Goal: Use online tool/utility: Utilize a website feature to perform a specific function

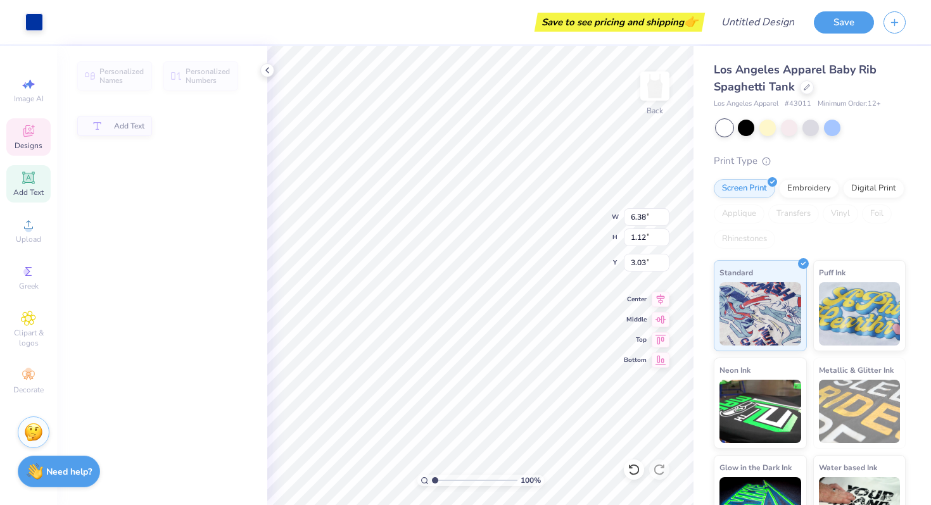
type input "6.38"
type input "1.12"
type input "3.03"
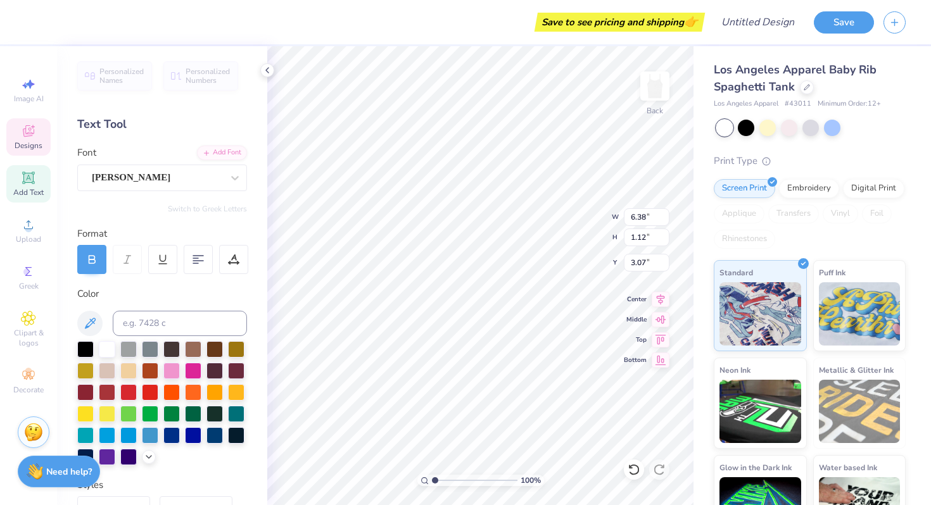
scroll to position [0, 2]
type input "1.31"
type input "0.76"
type input "6.38"
type input "1.12"
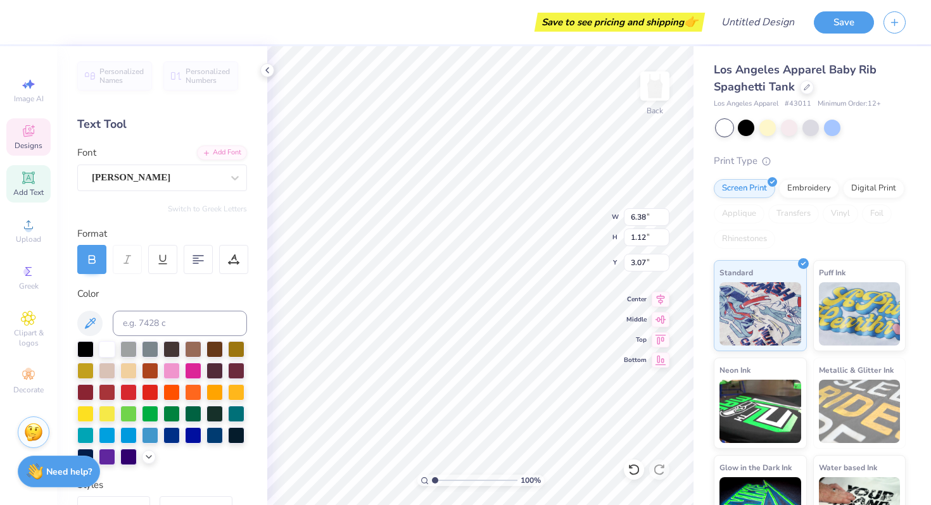
scroll to position [0, 0]
type textarea "Phi Mua"
type textarea "Phi Mu"
